Goal: Task Accomplishment & Management: Use online tool/utility

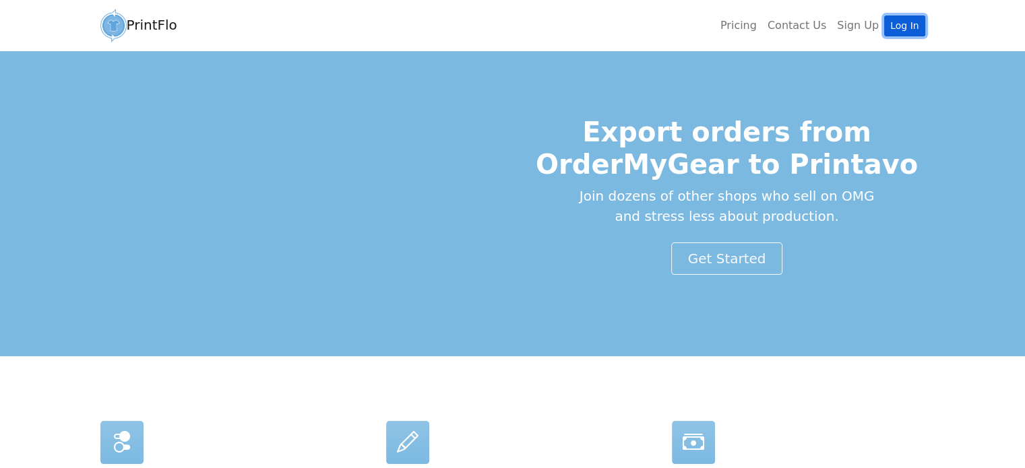
click at [919, 19] on link "Log In" at bounding box center [904, 25] width 40 height 21
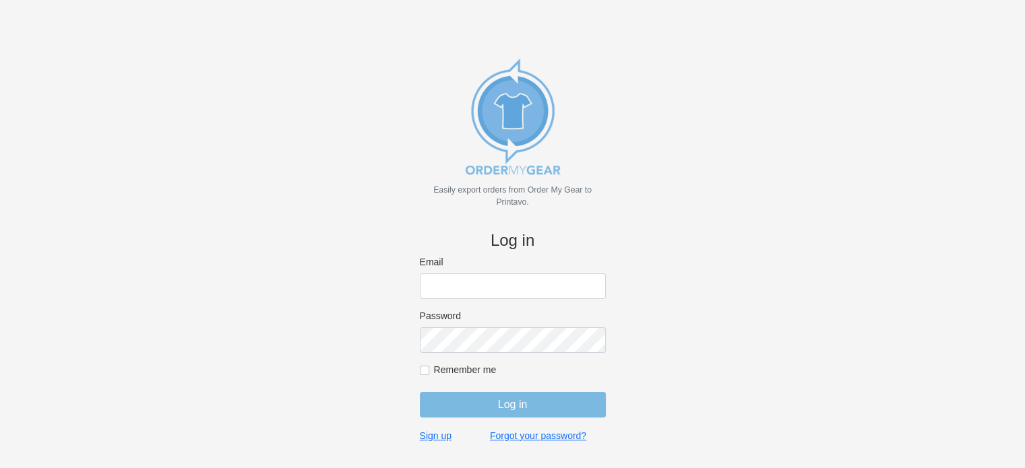
type input "[PERSON_NAME][EMAIL_ADDRESS][DOMAIN_NAME]"
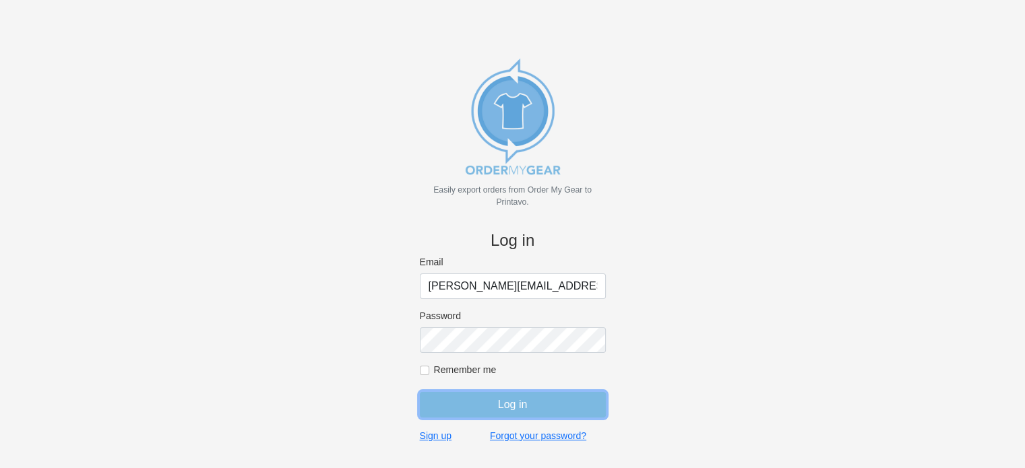
click at [507, 403] on input "Log in" at bounding box center [513, 405] width 186 height 26
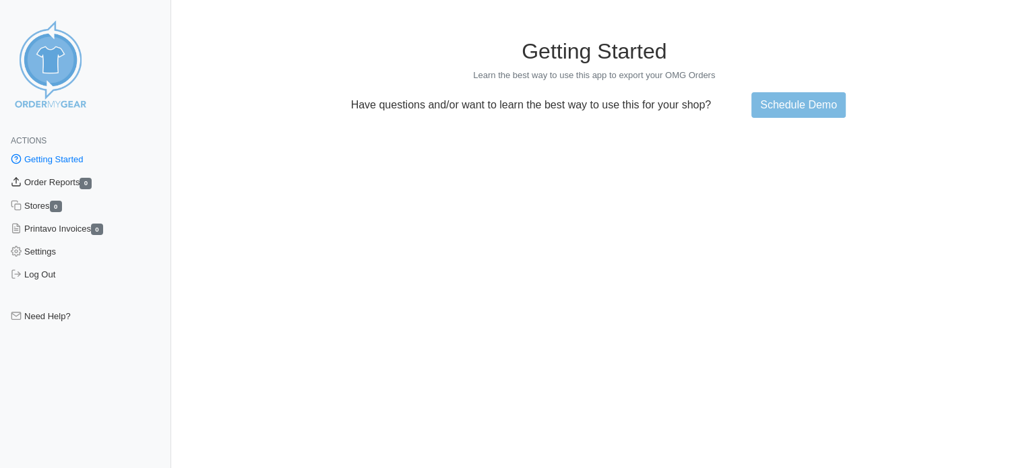
click at [46, 182] on link "Order Reports 0" at bounding box center [85, 182] width 171 height 23
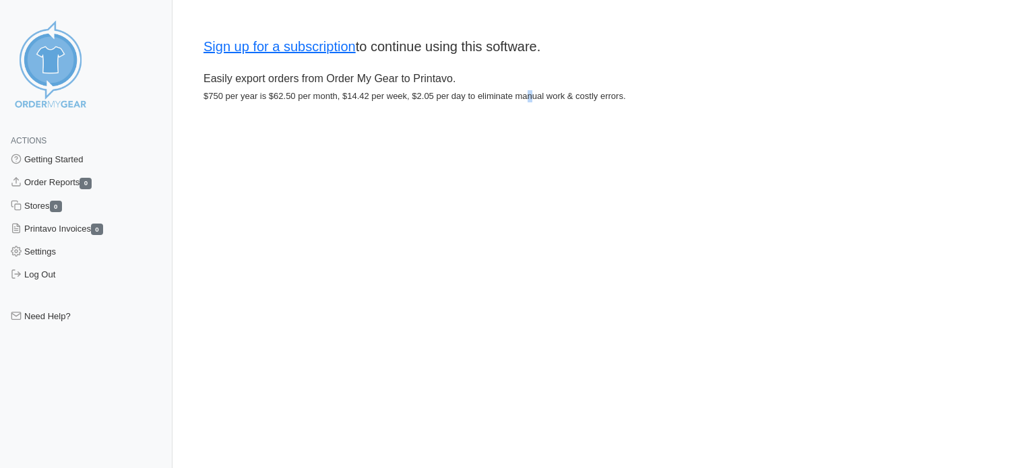
drag, startPoint x: 879, startPoint y: 1, endPoint x: 584, endPoint y: 269, distance: 399.3
click at [583, 135] on html "Actions Getting Started Order Reports 0 Stores 0 Printavo Invoices 0 Settings L…" at bounding box center [517, 67] width 1035 height 135
